Goal: Information Seeking & Learning: Learn about a topic

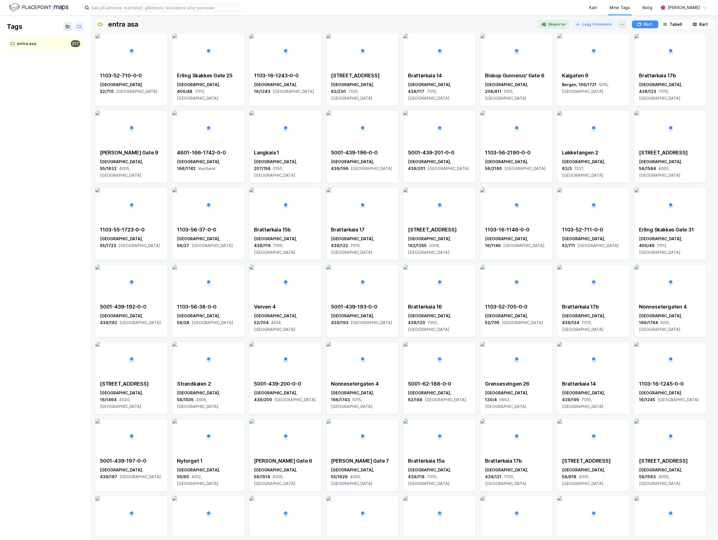
click at [64, 397] on div "Tags entra asa 217" at bounding box center [45, 277] width 91 height 524
click at [41, 1] on div "Kart Mine Tags Bolig [PERSON_NAME]" at bounding box center [359, 7] width 718 height 15
click at [41, 9] on img at bounding box center [38, 8] width 59 height 10
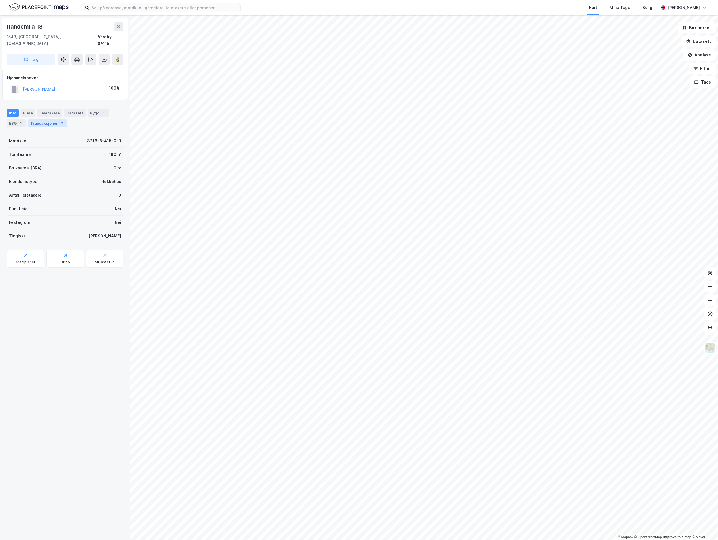
click at [39, 119] on div "Transaksjoner 2" at bounding box center [47, 123] width 39 height 8
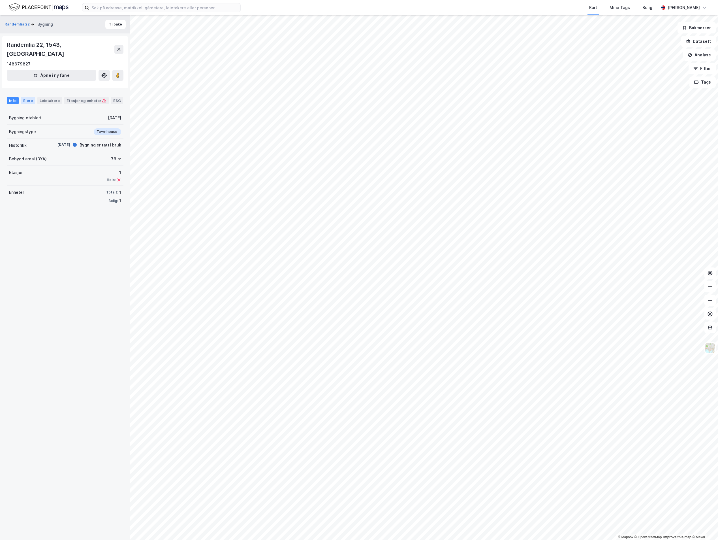
click at [28, 97] on div "Eiere" at bounding box center [28, 100] width 14 height 7
click at [37, 97] on div "Leietakere" at bounding box center [49, 100] width 25 height 7
click at [14, 97] on div "Info" at bounding box center [13, 100] width 12 height 7
click at [107, 23] on button "Tilbake" at bounding box center [115, 24] width 20 height 9
